Goal: Task Accomplishment & Management: Manage account settings

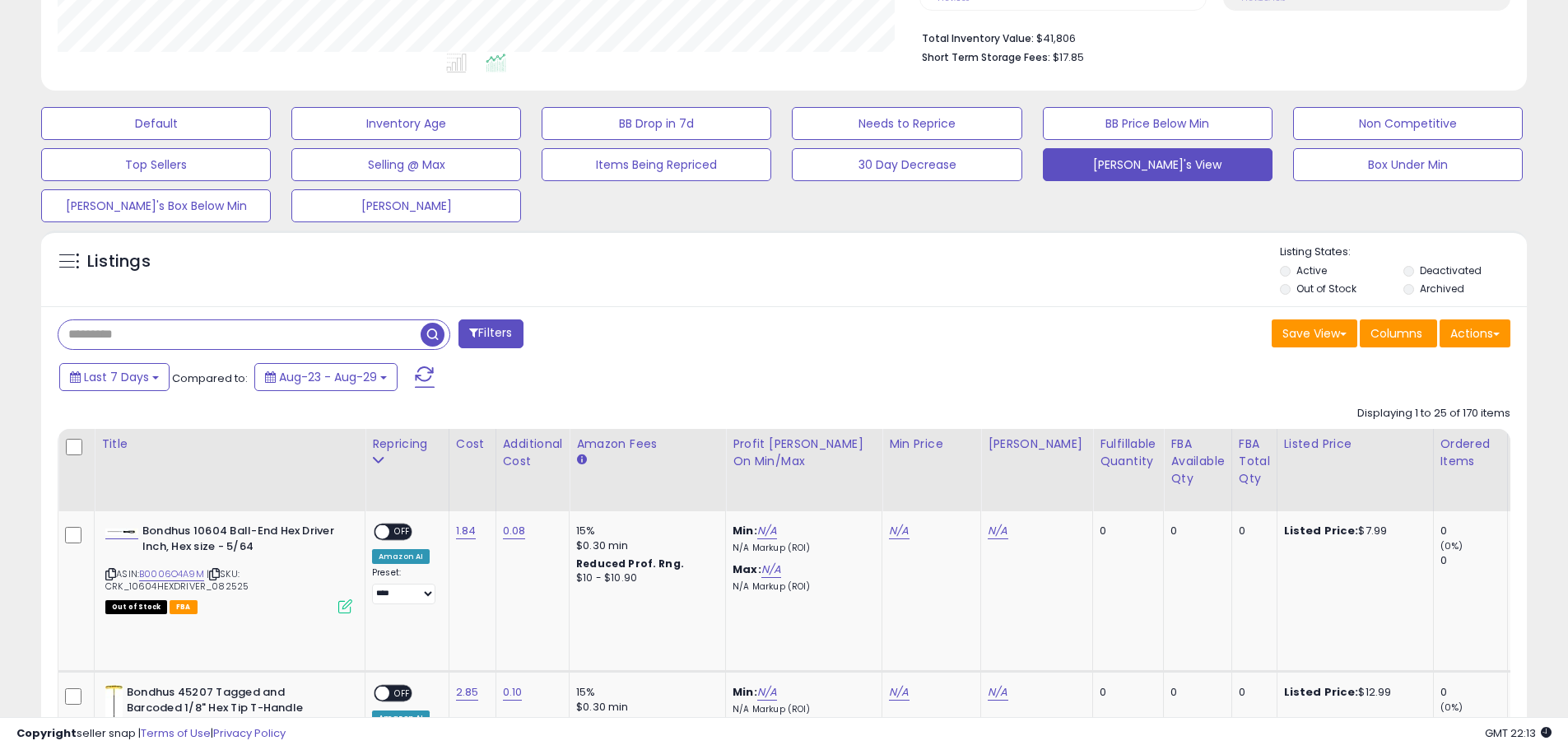
scroll to position [338, 862]
drag, startPoint x: 87, startPoint y: 332, endPoint x: 54, endPoint y: 332, distance: 33.0
click at [54, 332] on div "Filters" at bounding box center [414, 336] width 739 height 33
type input "****"
click at [427, 333] on span "button" at bounding box center [433, 334] width 24 height 24
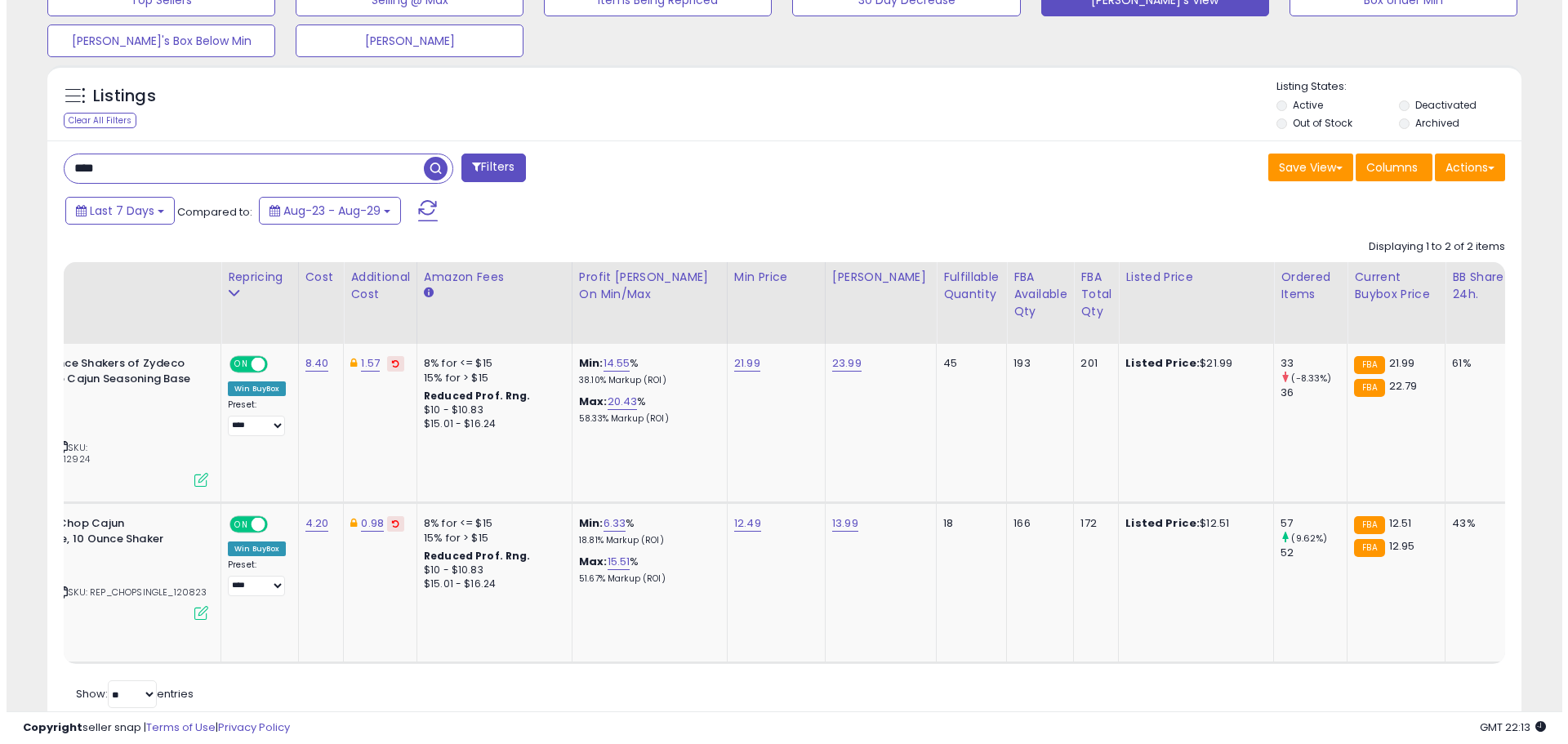
scroll to position [0, 0]
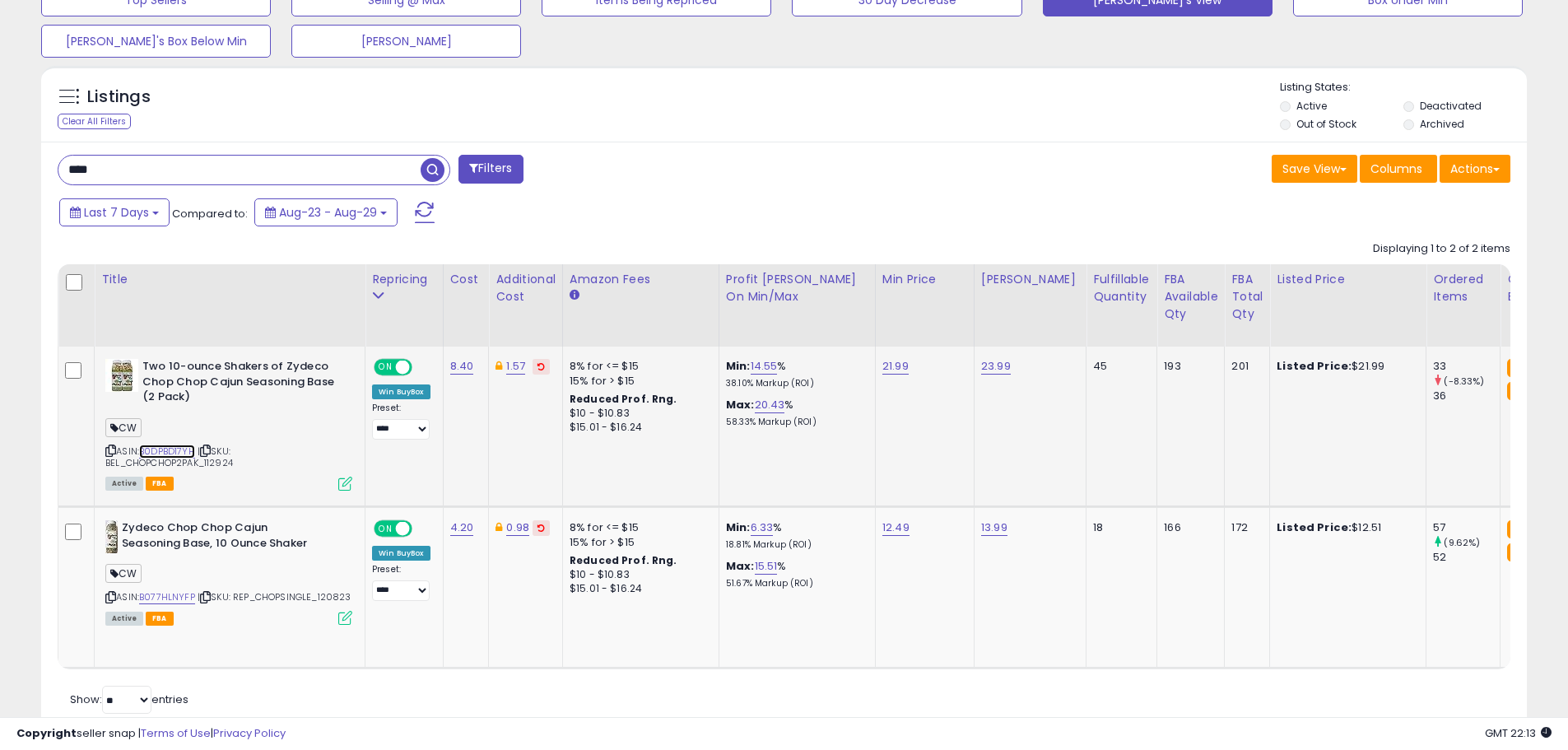
click at [164, 449] on link "B0DPBD17YH" at bounding box center [167, 452] width 56 height 14
click at [343, 483] on icon at bounding box center [345, 484] width 14 height 14
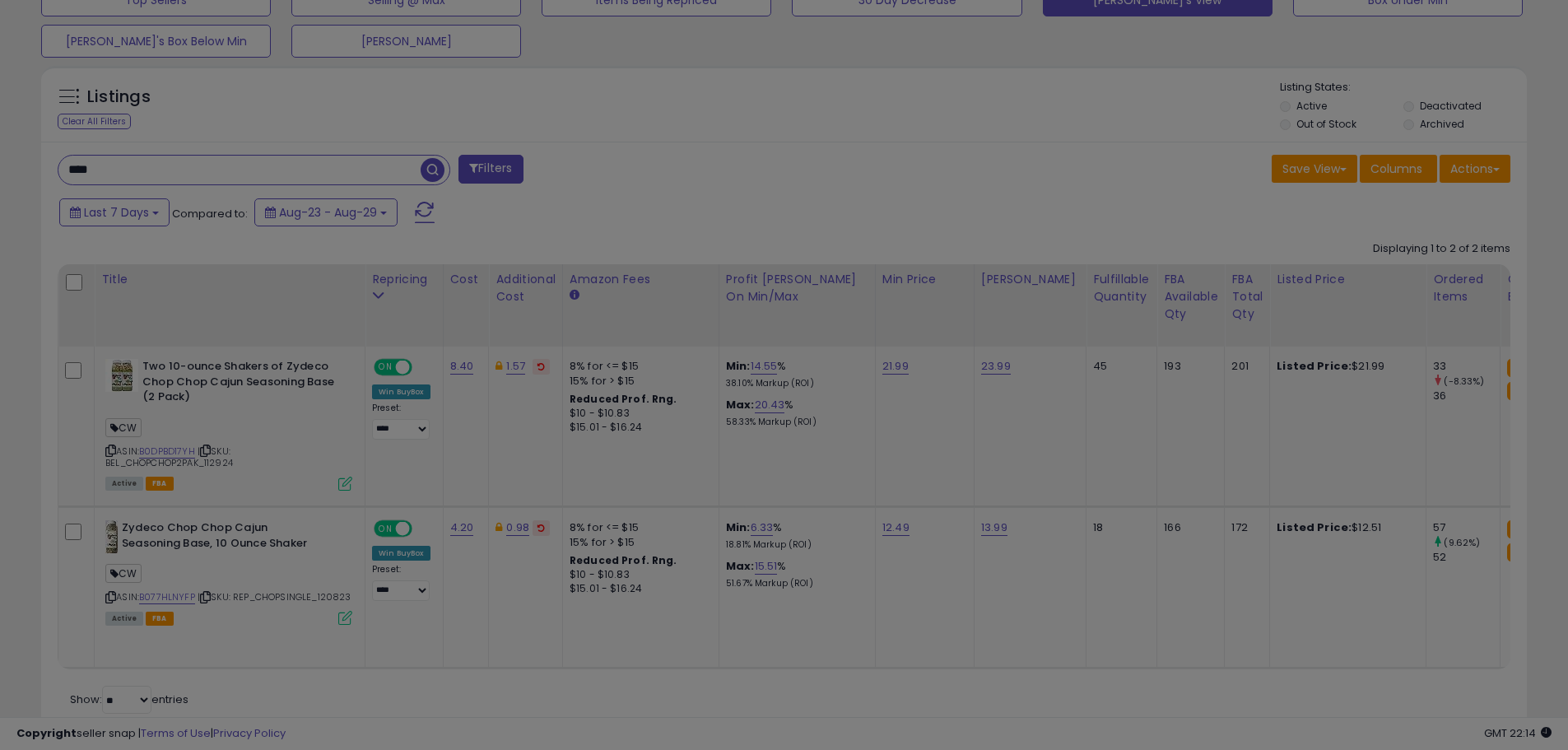
scroll to position [338, 869]
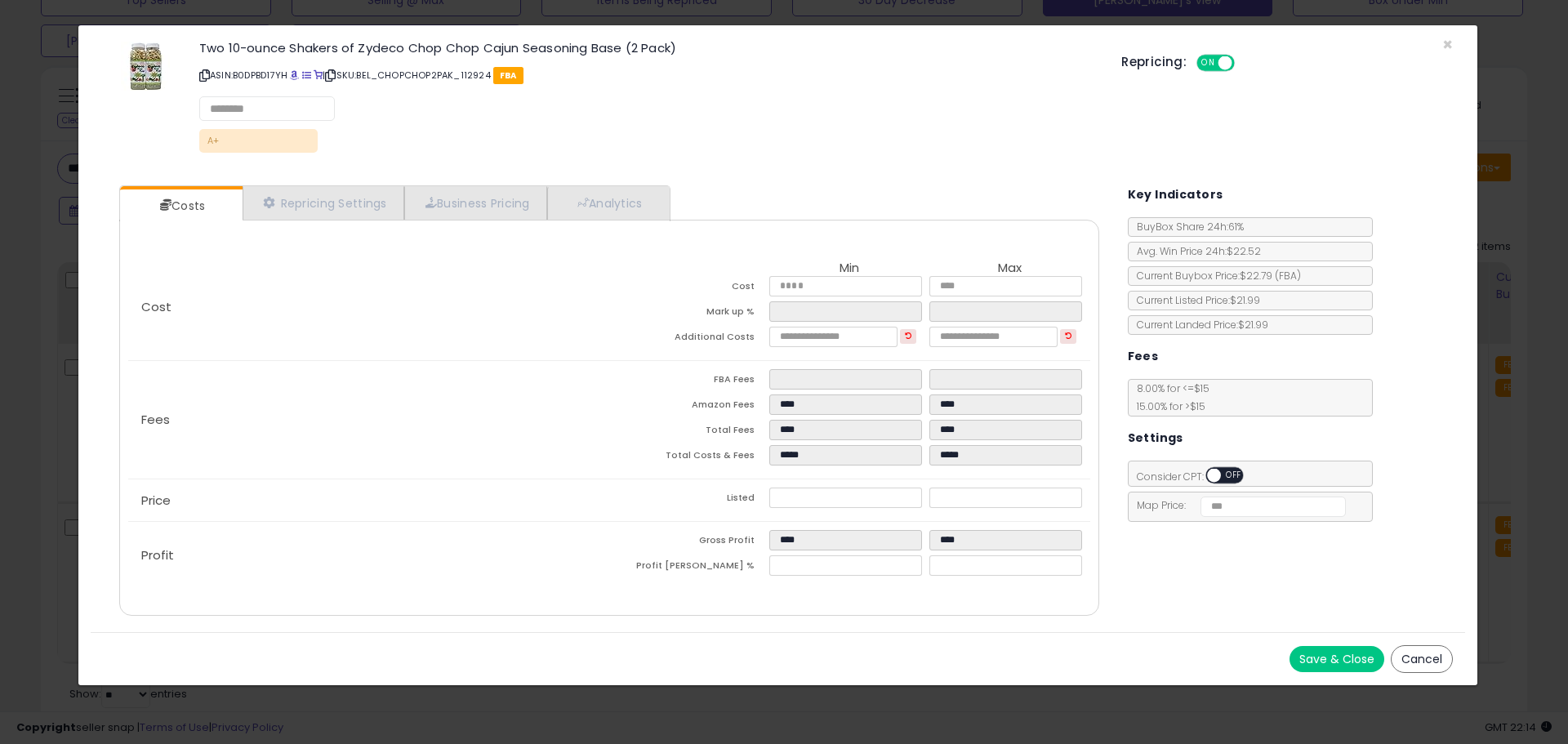
select select "******"
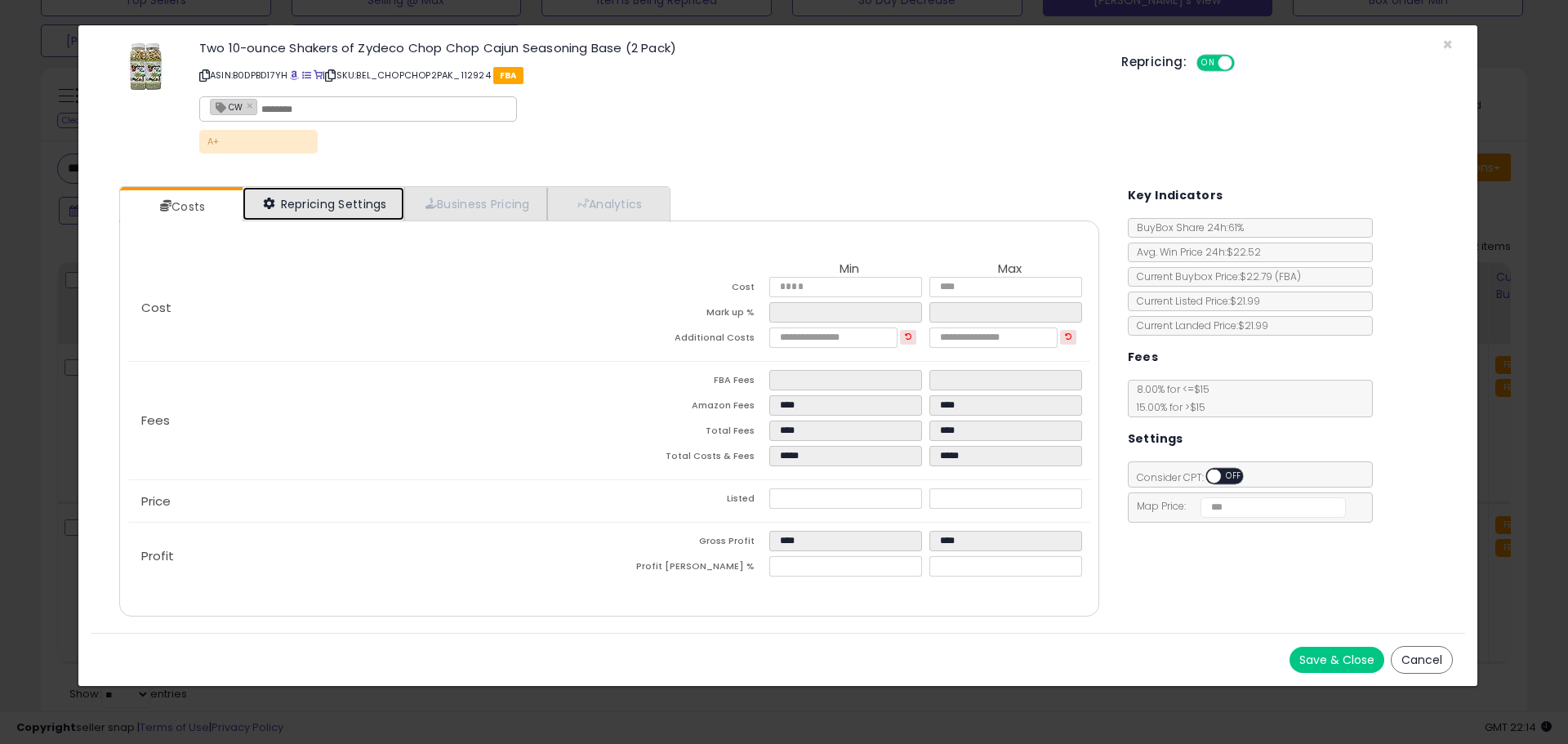
click at [331, 207] on link "Repricing Settings" at bounding box center [323, 204] width 162 height 33
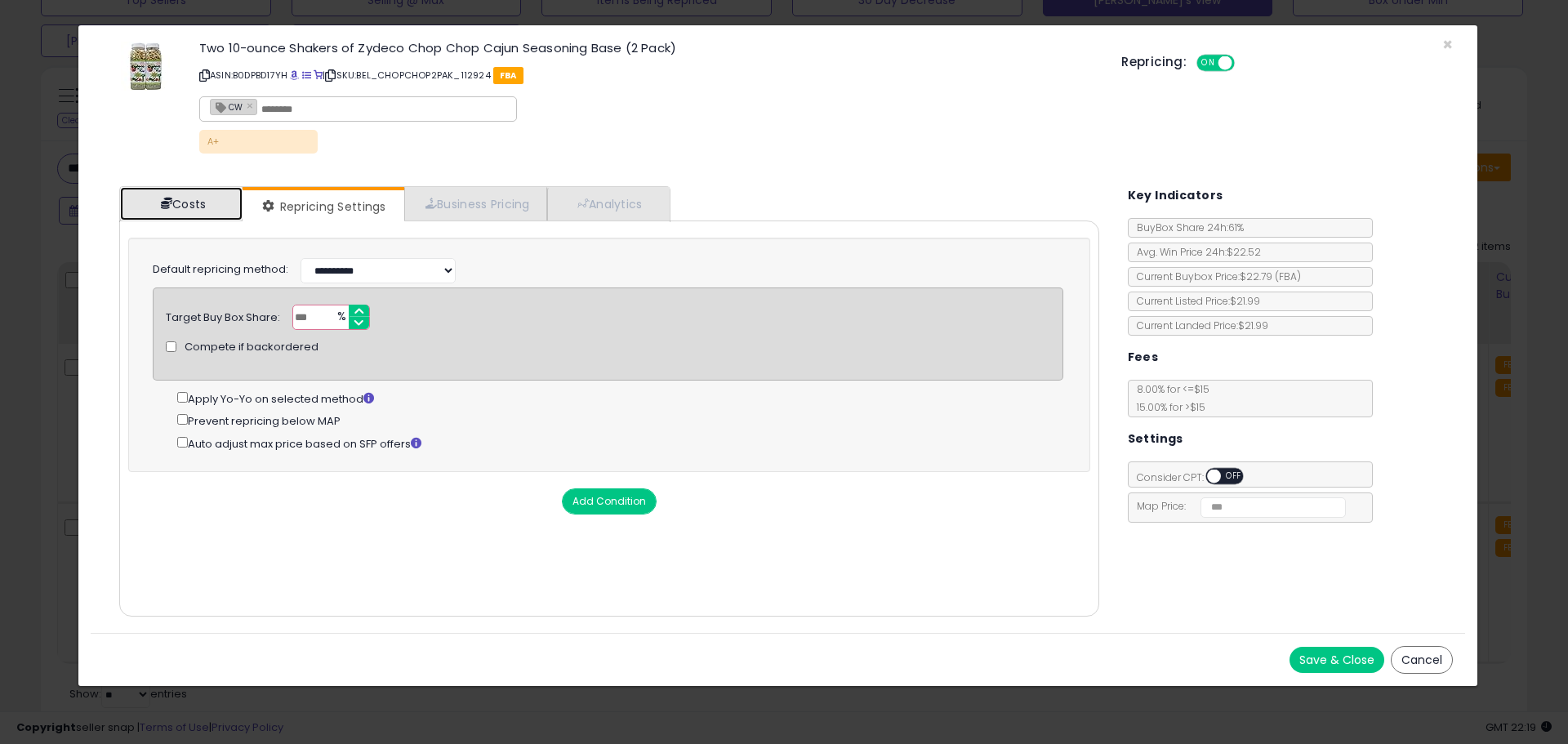
click at [221, 200] on link "Costs" at bounding box center [181, 204] width 122 height 33
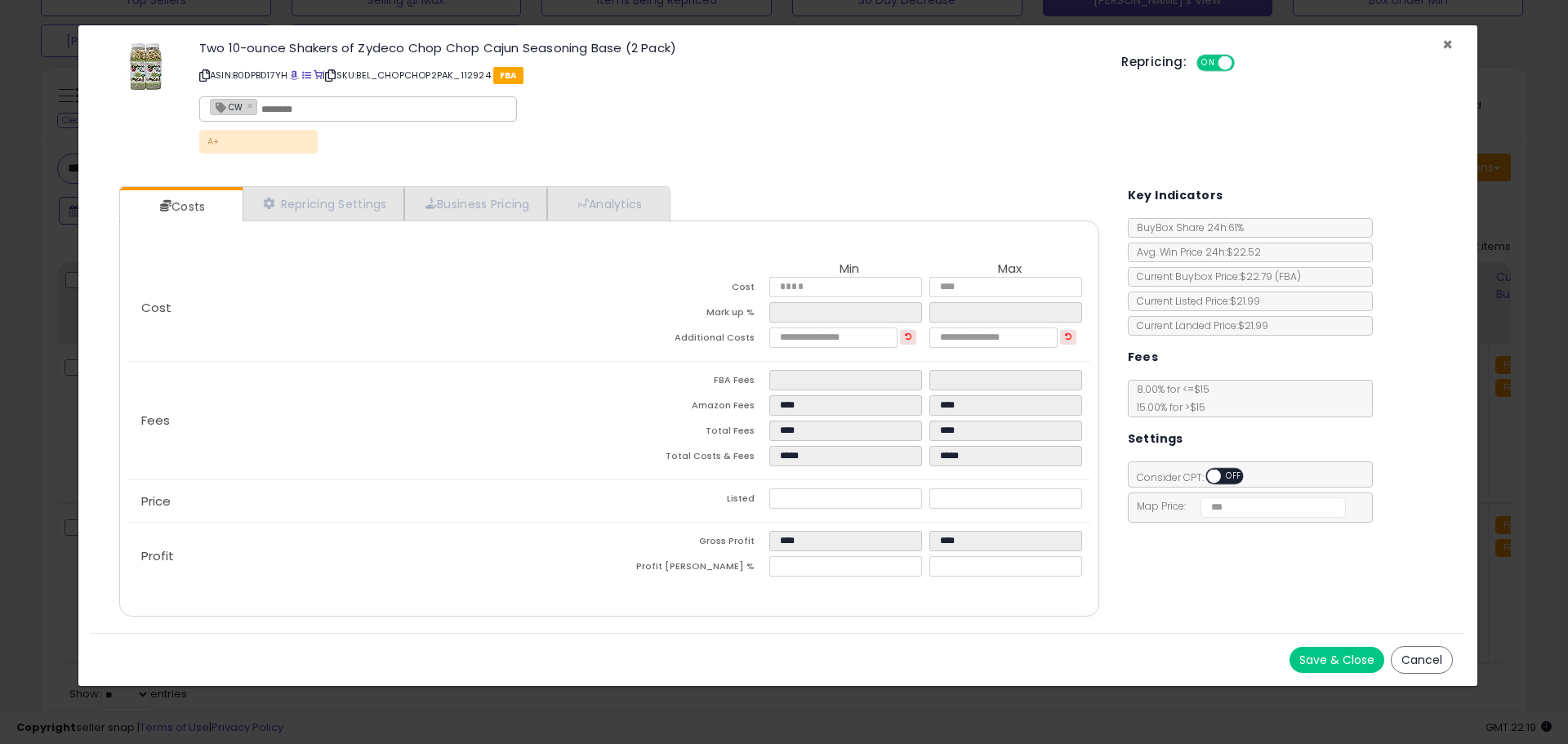
click at [1446, 37] on span "×" at bounding box center [1448, 44] width 10 height 24
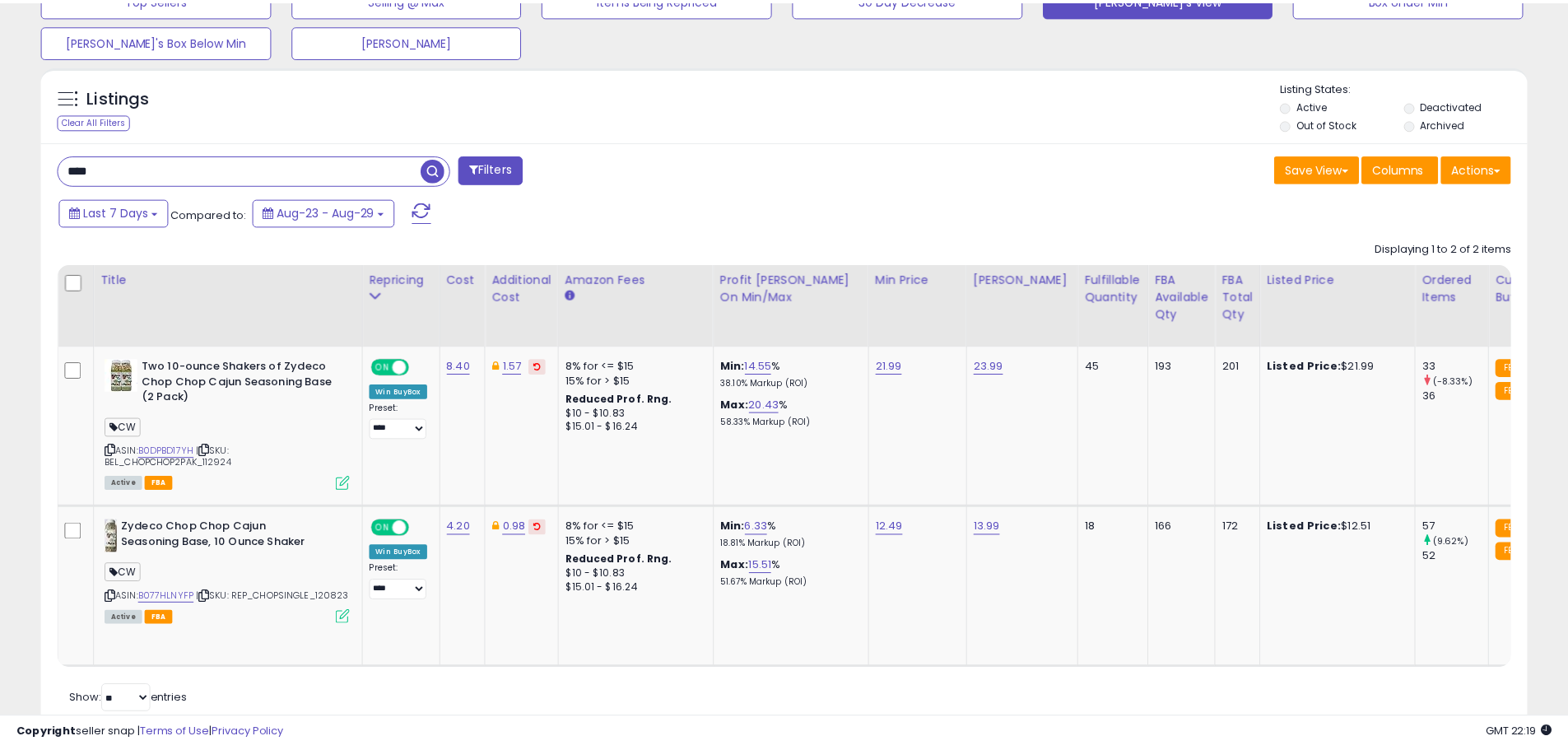
scroll to position [823357, 822443]
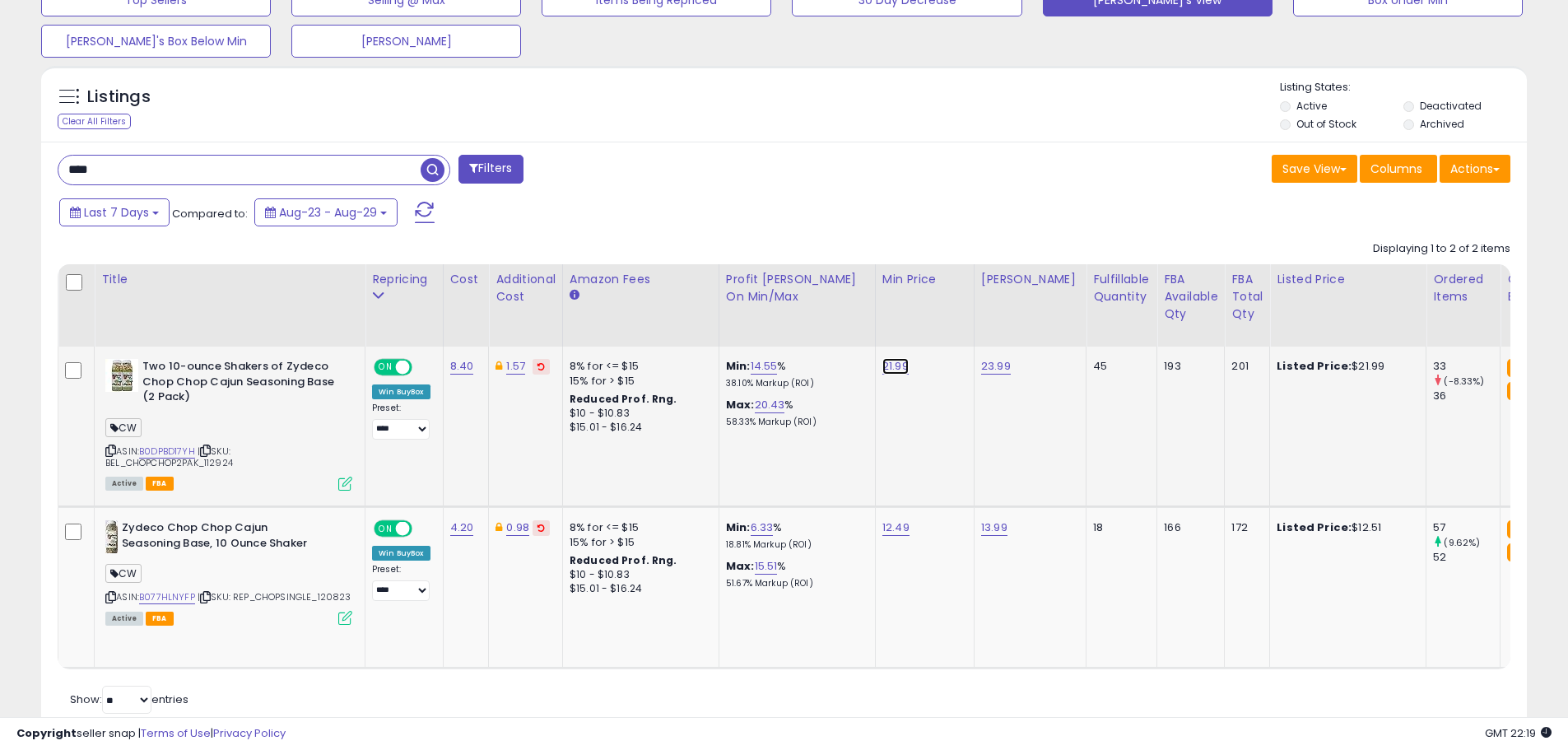
click at [888, 369] on link "21.99" at bounding box center [896, 367] width 26 height 17
click at [918, 323] on span at bounding box center [913, 327] width 11 height 11
type input "*****"
click at [948, 329] on icon "submit" at bounding box center [943, 323] width 10 height 10
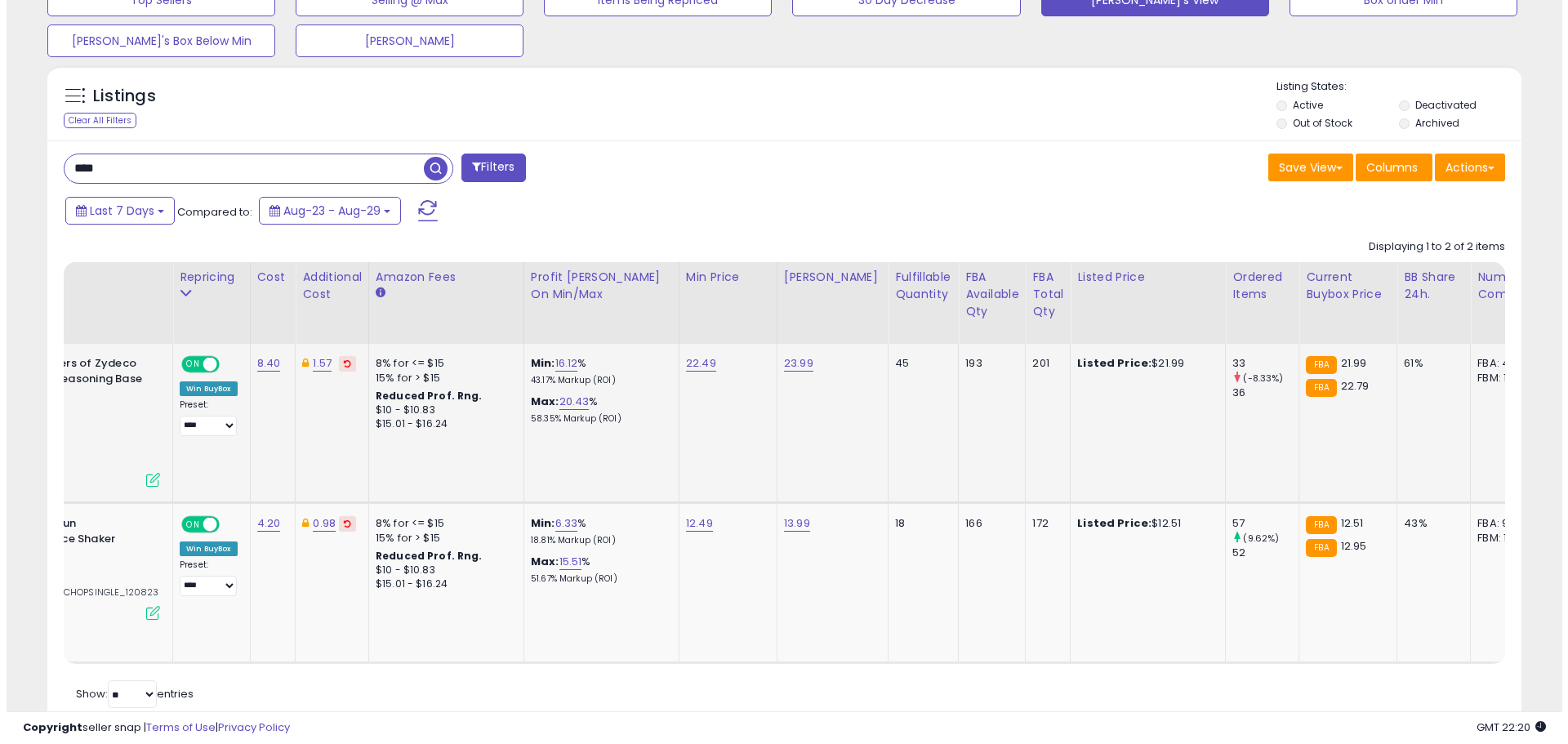
scroll to position [0, 0]
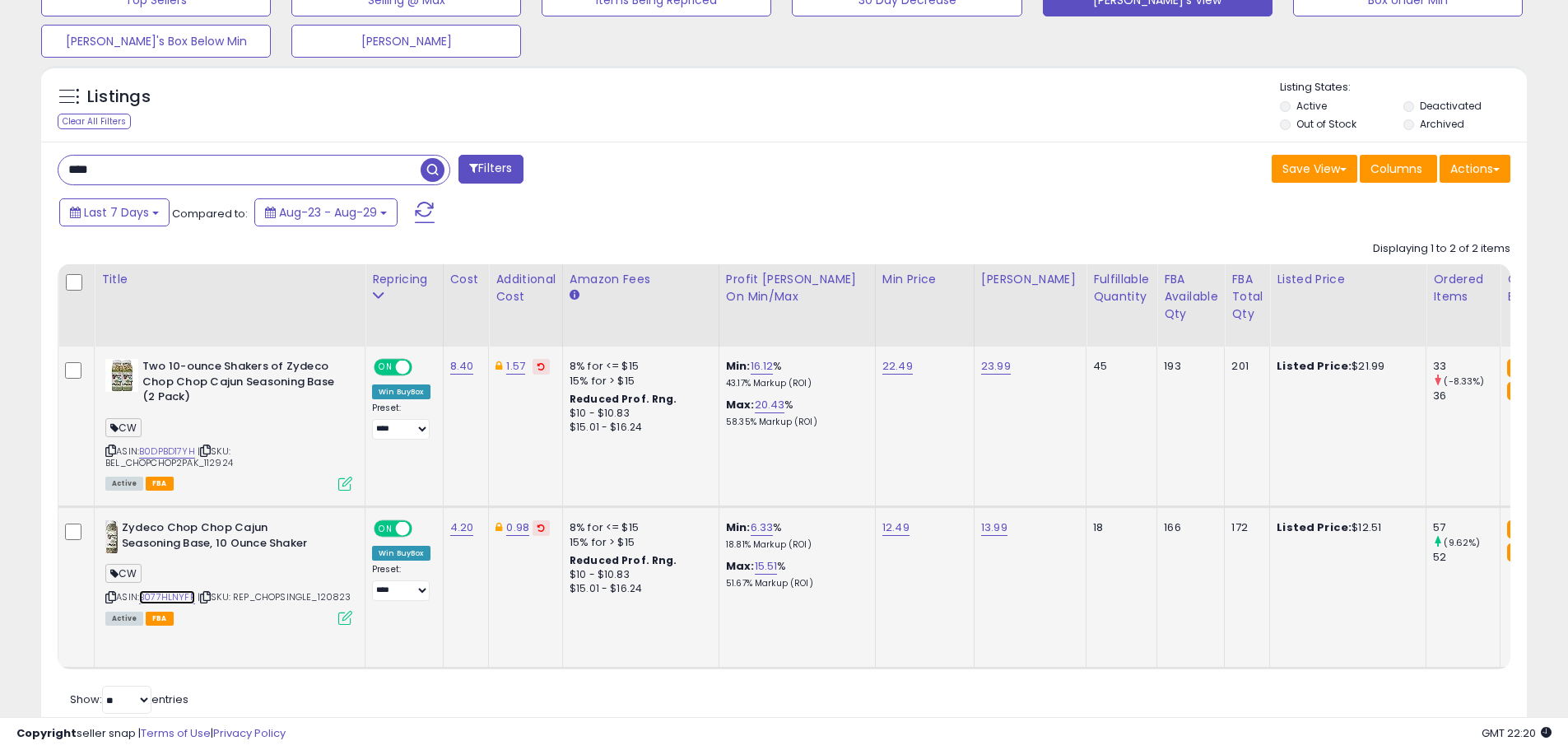
click at [173, 597] on link "B077HLNYFP" at bounding box center [167, 598] width 56 height 14
click at [345, 615] on icon at bounding box center [345, 618] width 14 height 14
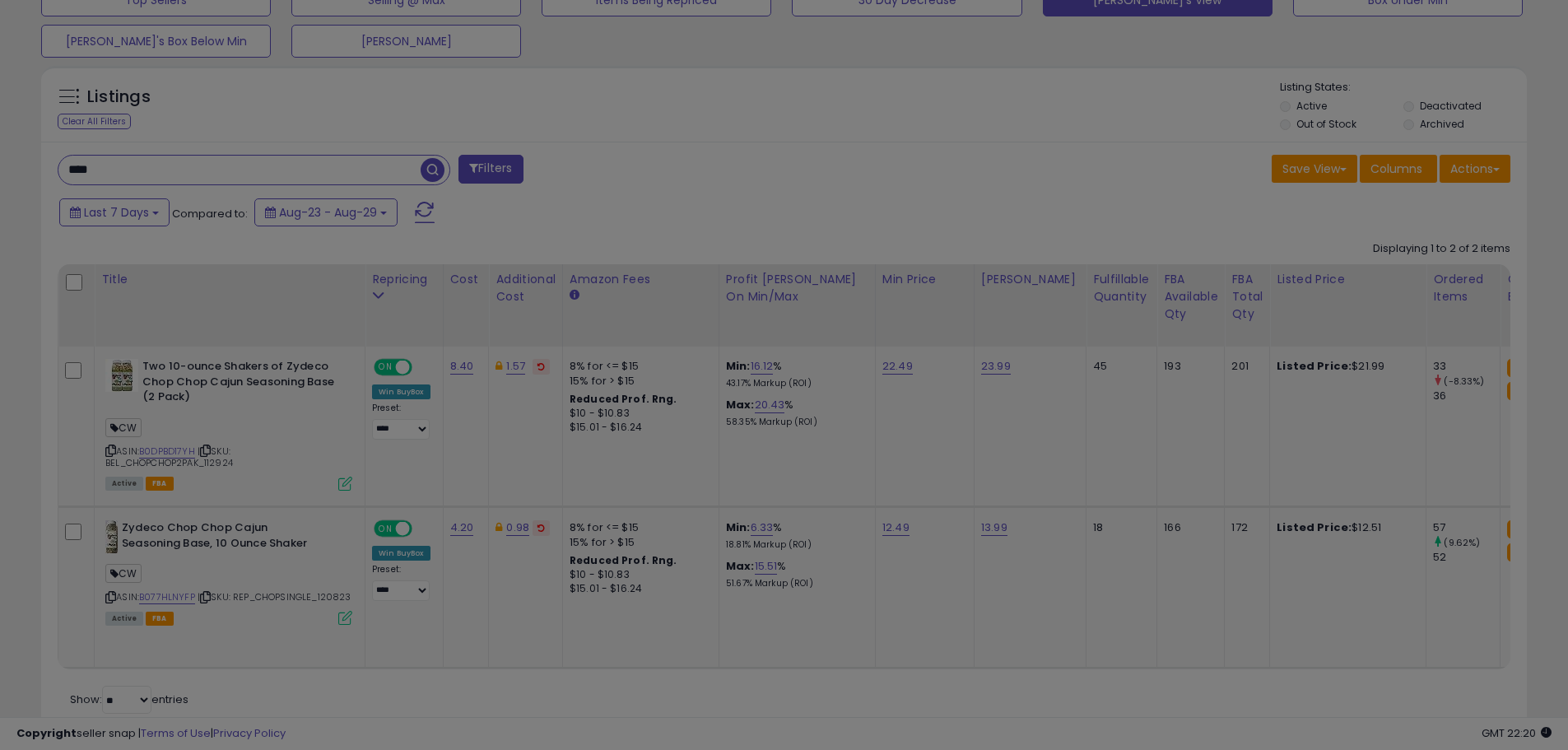
scroll to position [338, 869]
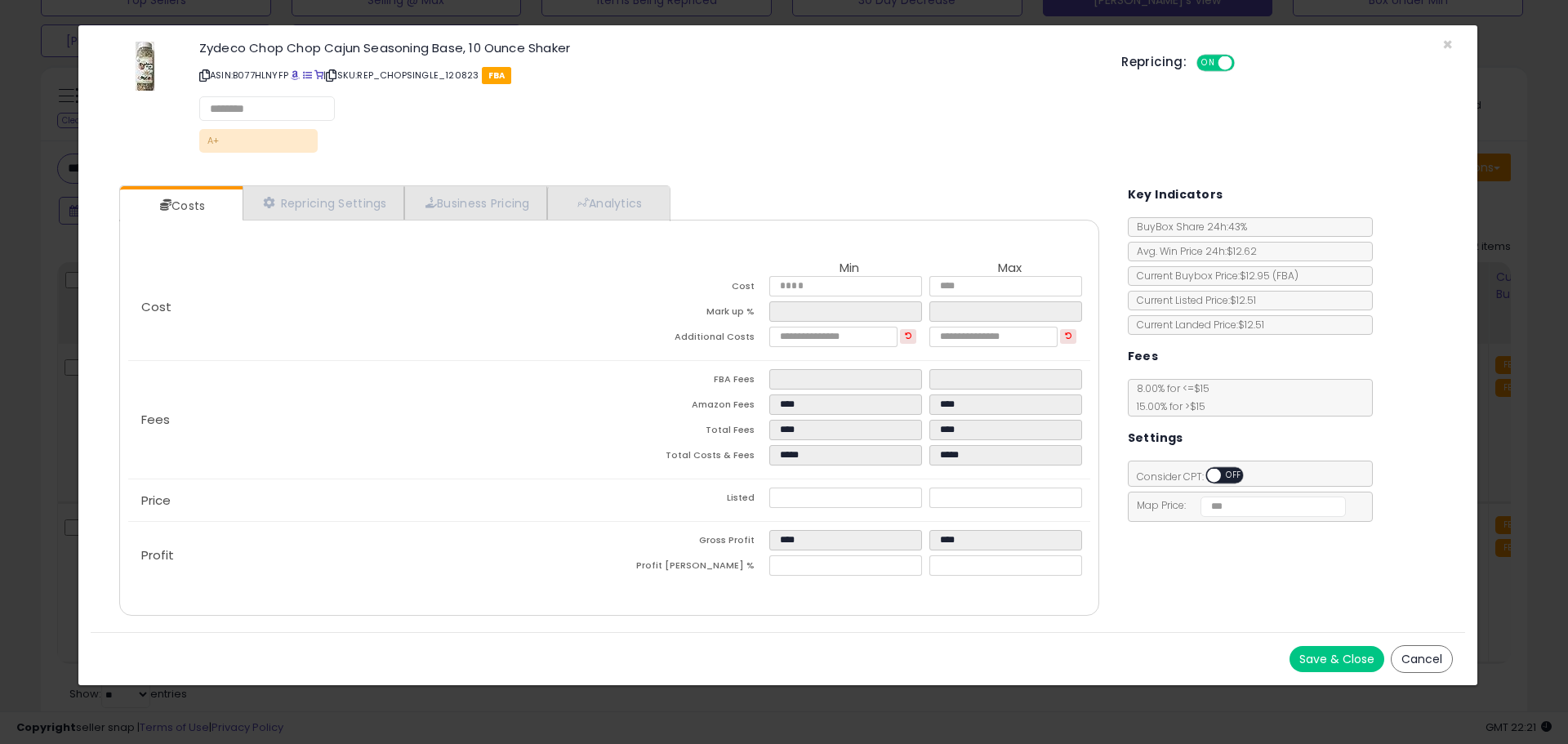
select select "******"
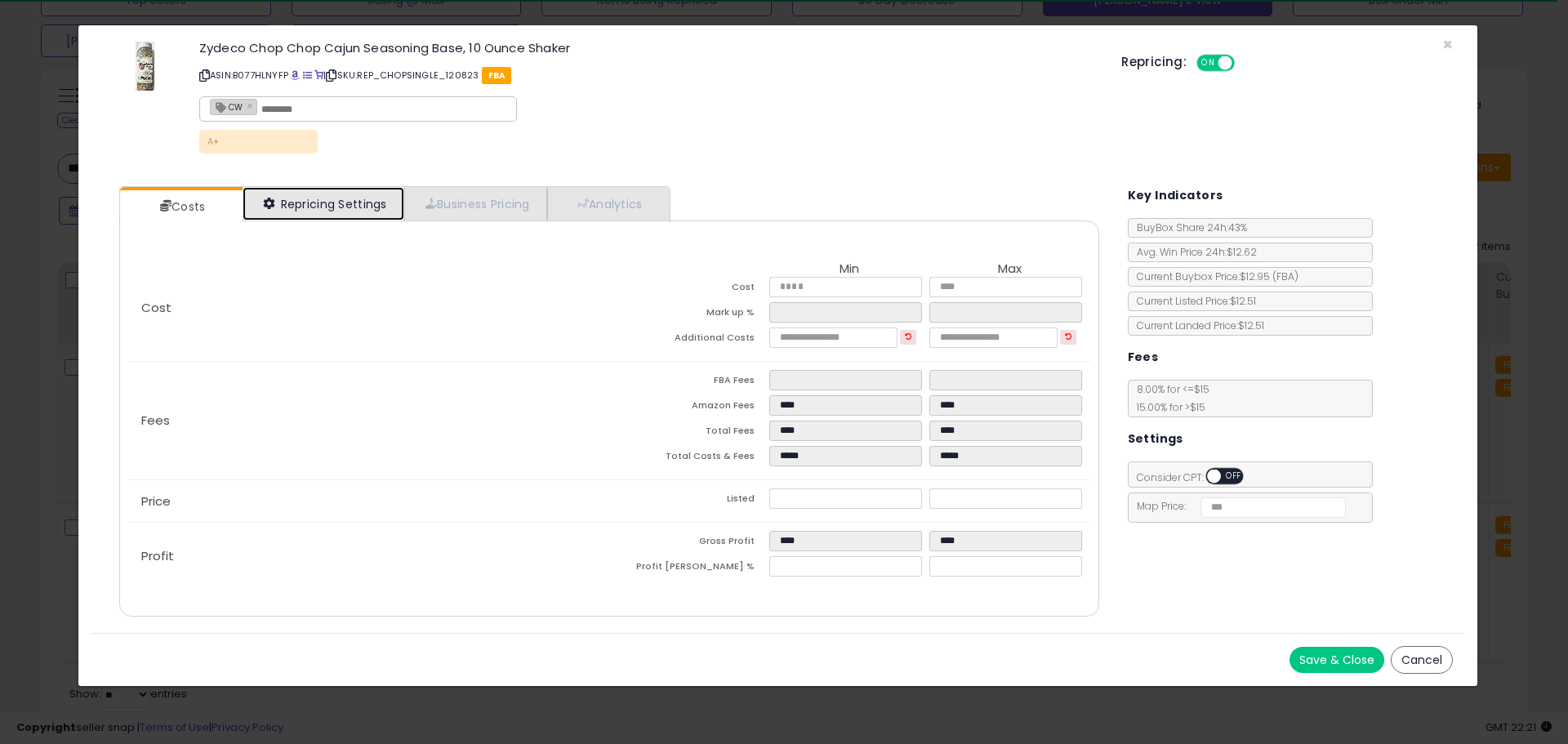
click at [323, 203] on link "Repricing Settings" at bounding box center [323, 204] width 162 height 33
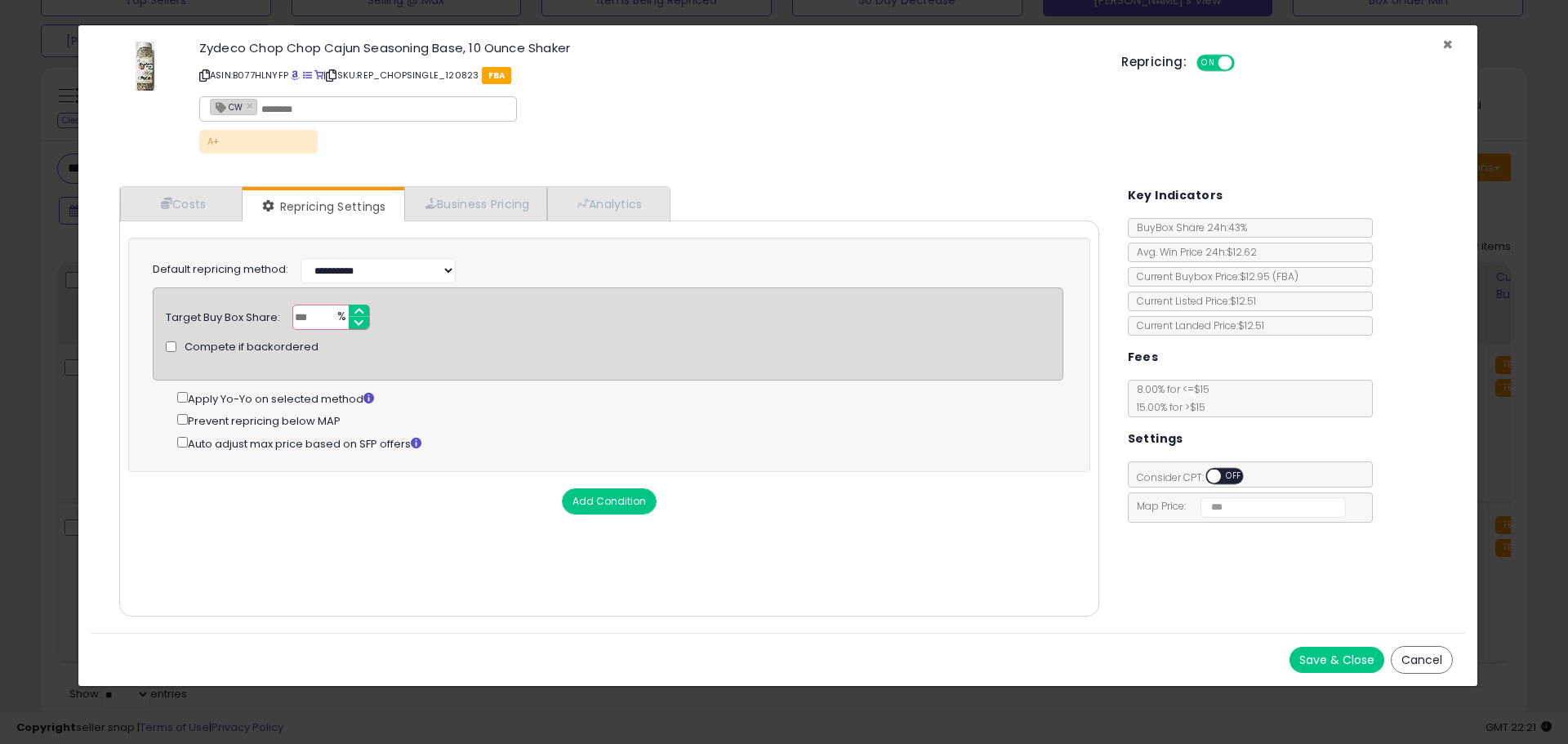
click at [1446, 44] on span "×" at bounding box center [1448, 44] width 10 height 24
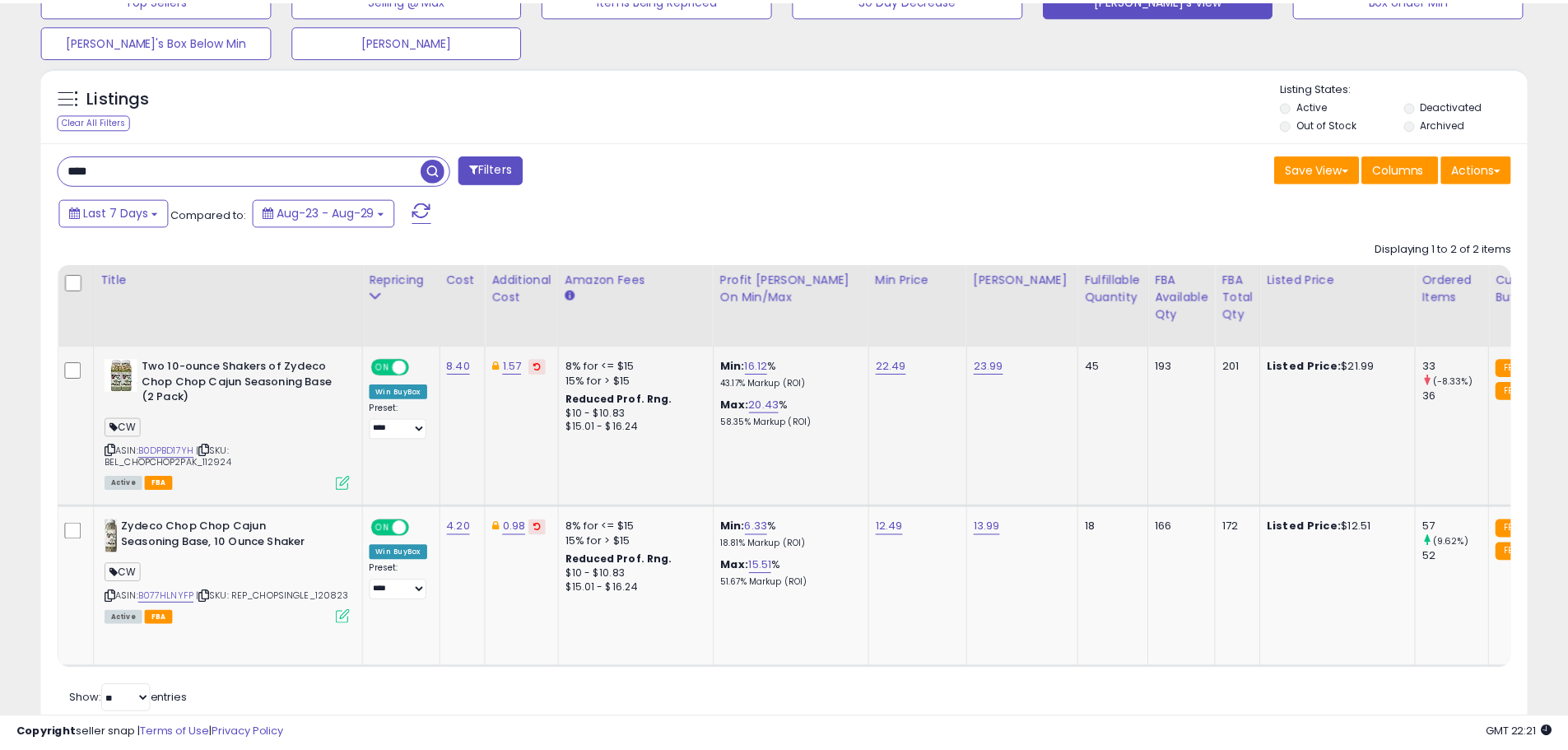
scroll to position [823357, 822443]
